Goal: Register for event/course

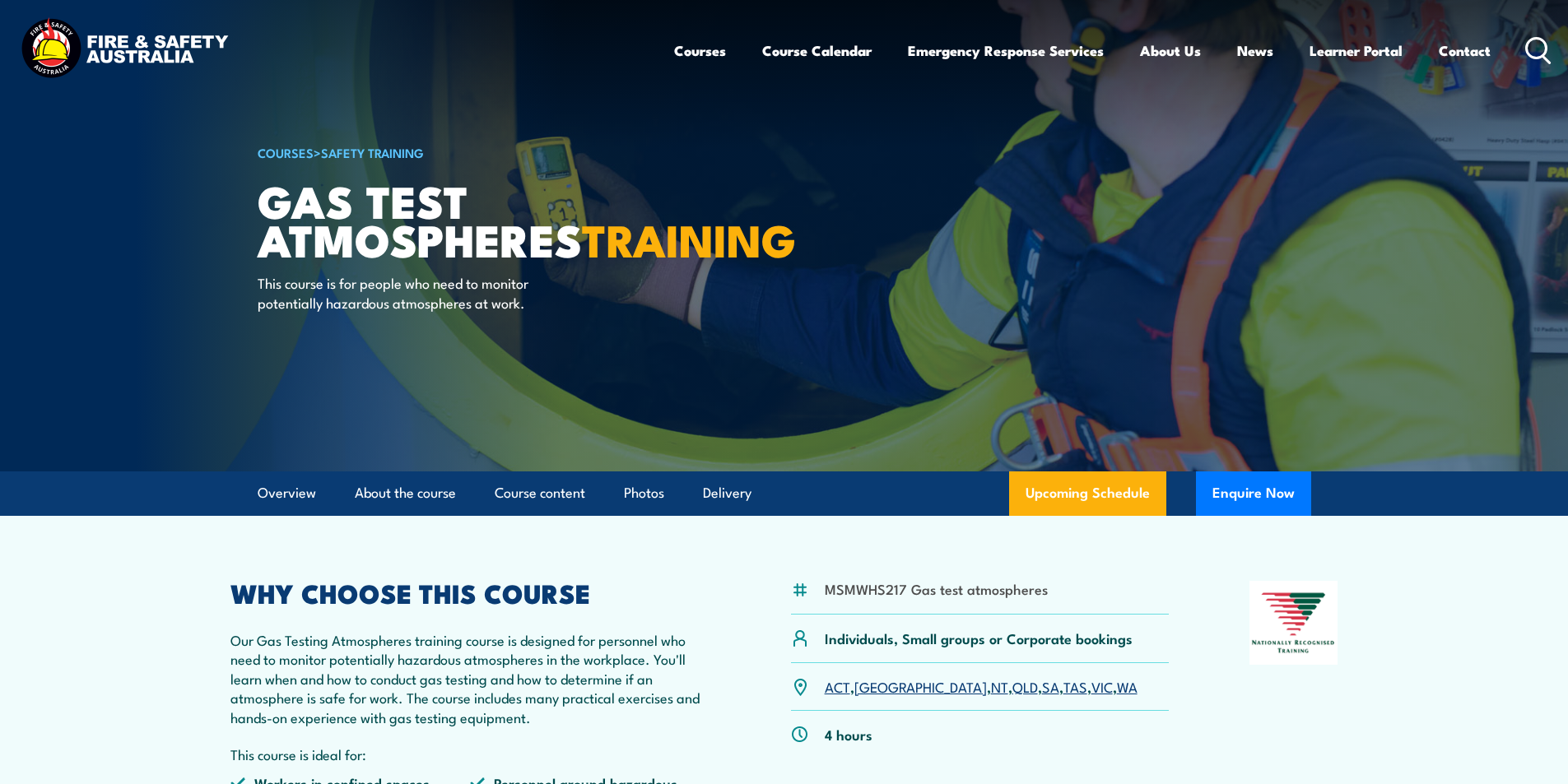
click at [1042, 689] on link "SA" at bounding box center [1051, 685] width 17 height 20
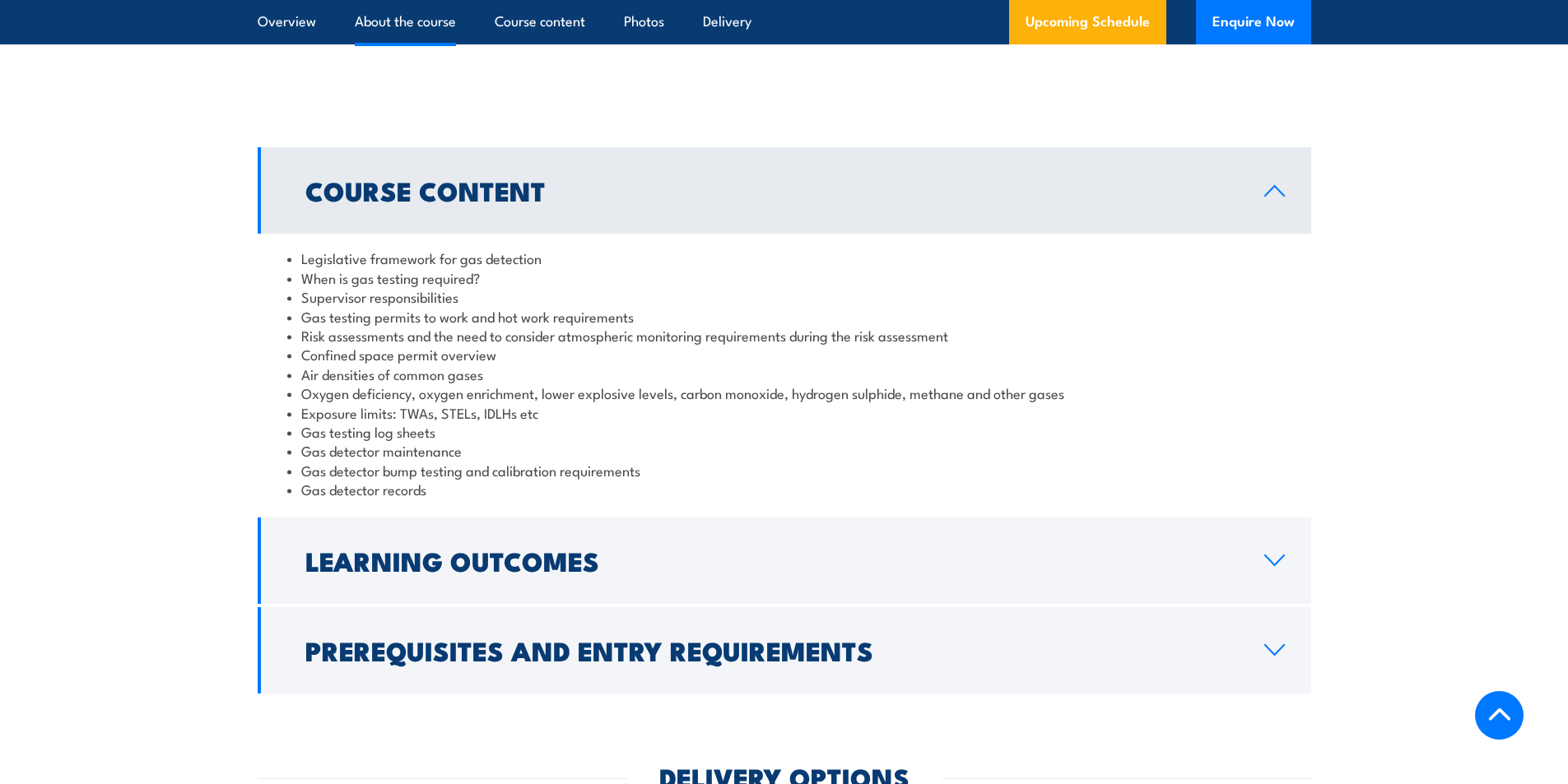
scroll to position [999, 0]
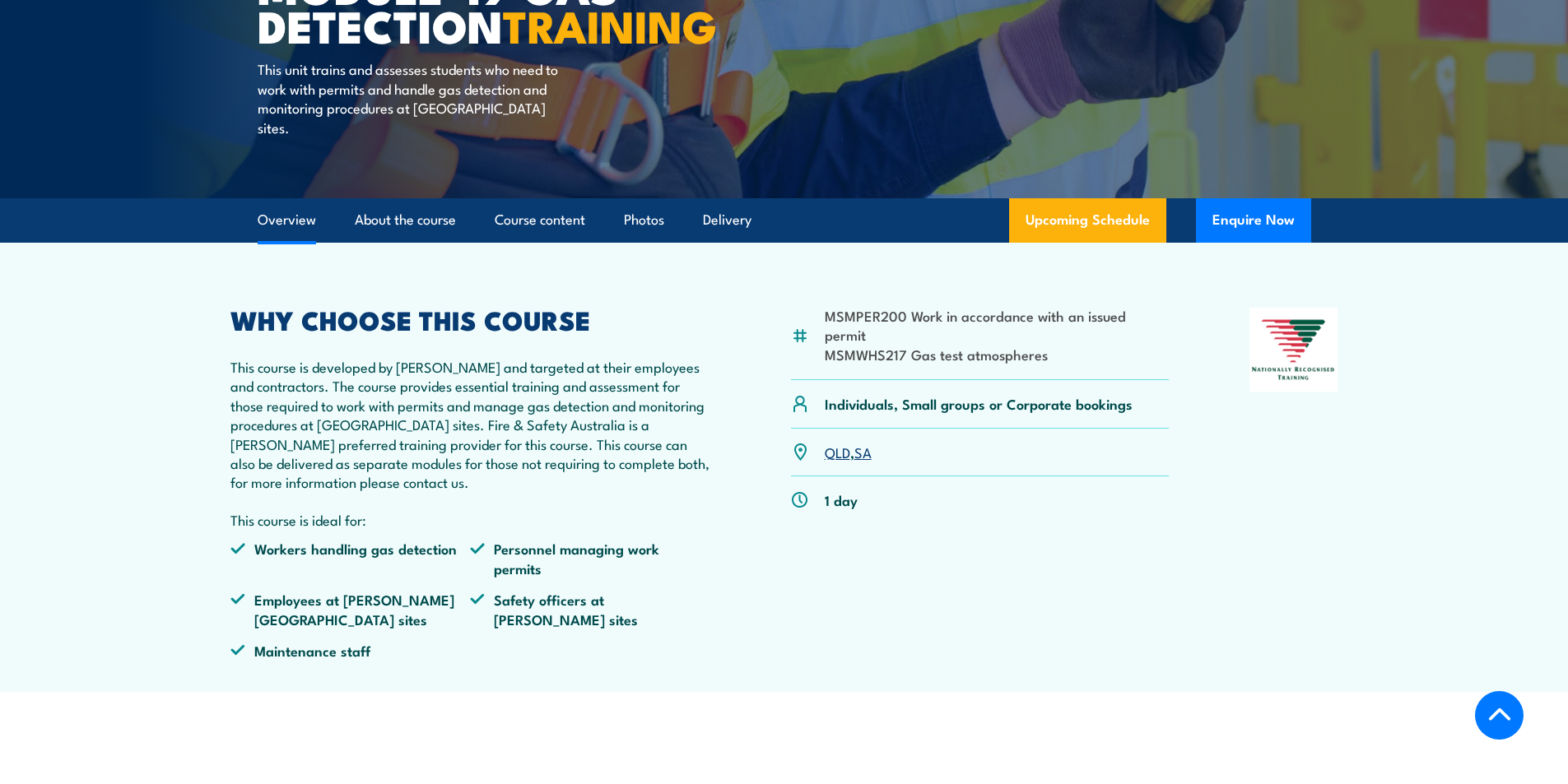
scroll to position [575, 0]
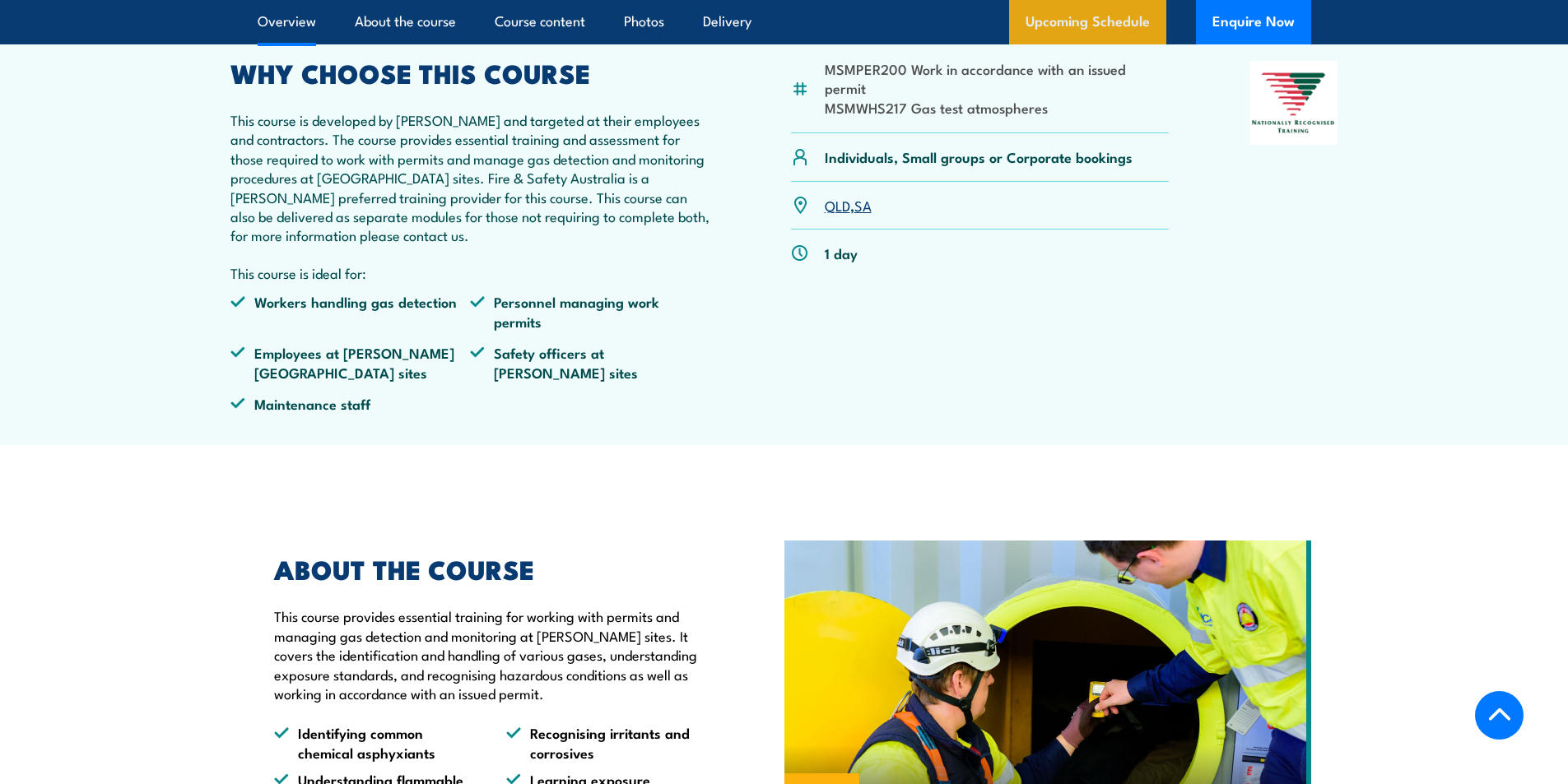
click at [1100, 31] on link "Upcoming Schedule" at bounding box center [1088, 22] width 157 height 45
